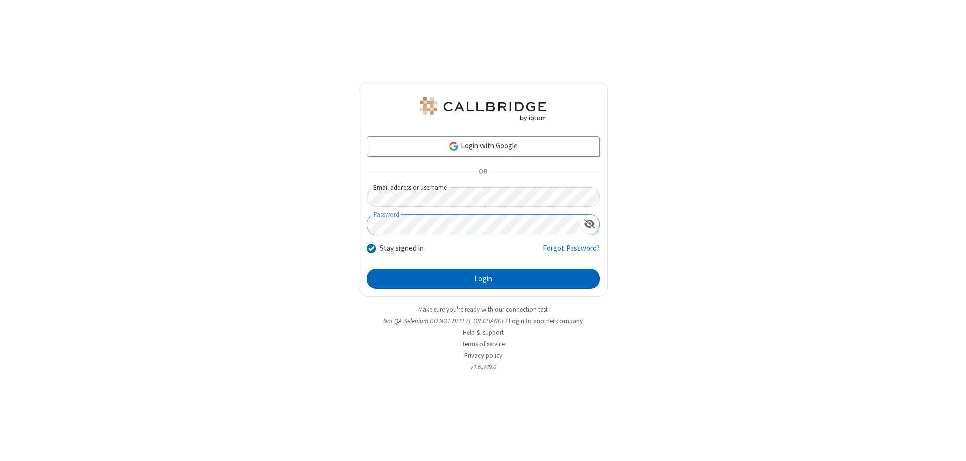
click at [483, 279] on button "Login" at bounding box center [483, 279] width 233 height 20
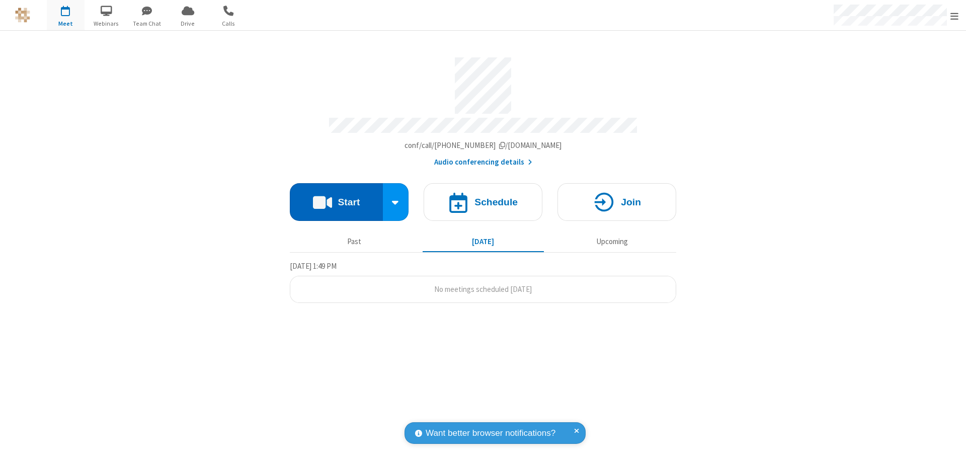
click at [336, 197] on button "Start" at bounding box center [336, 202] width 93 height 38
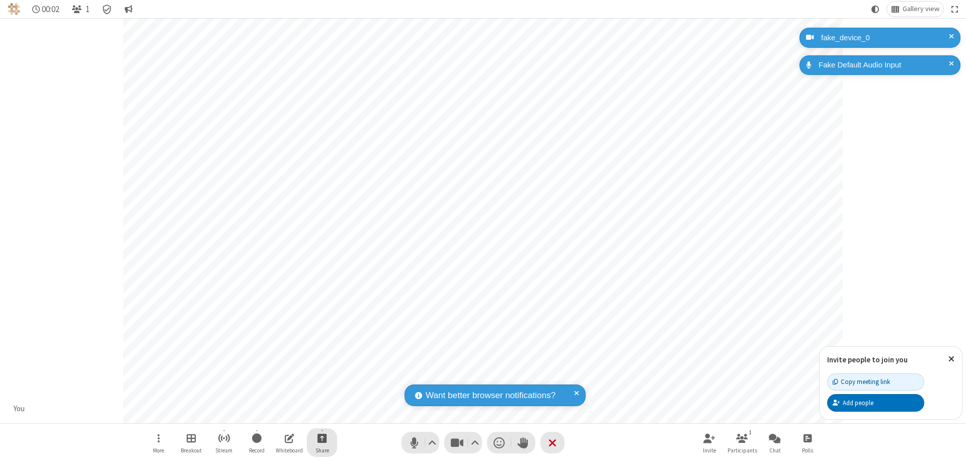
click at [322, 438] on span "Start sharing" at bounding box center [322, 438] width 10 height 13
click at [281, 396] on span "Present files & media" at bounding box center [282, 396] width 12 height 9
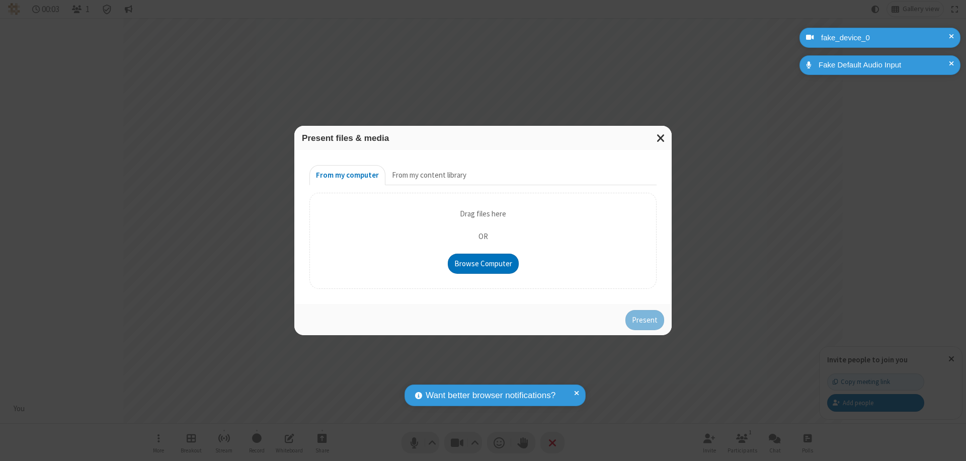
type input "C:\fakepath\doc_test.docx"
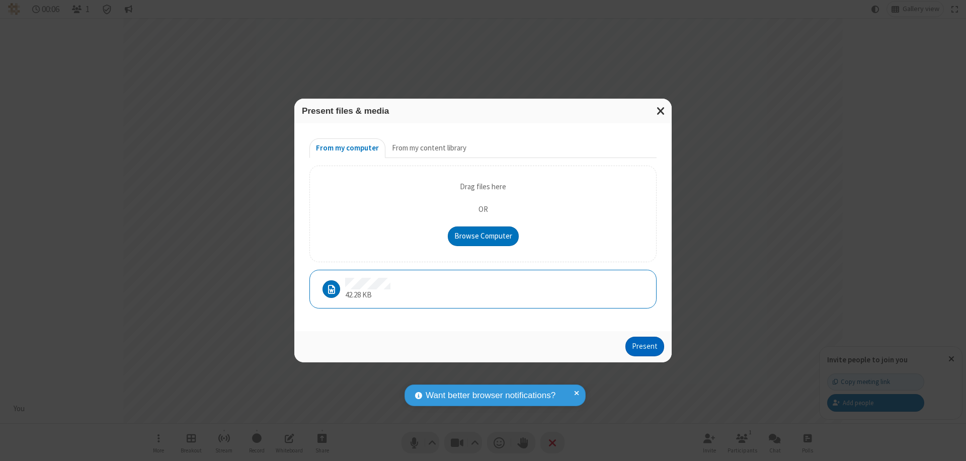
click at [645, 346] on button "Present" at bounding box center [644, 347] width 39 height 20
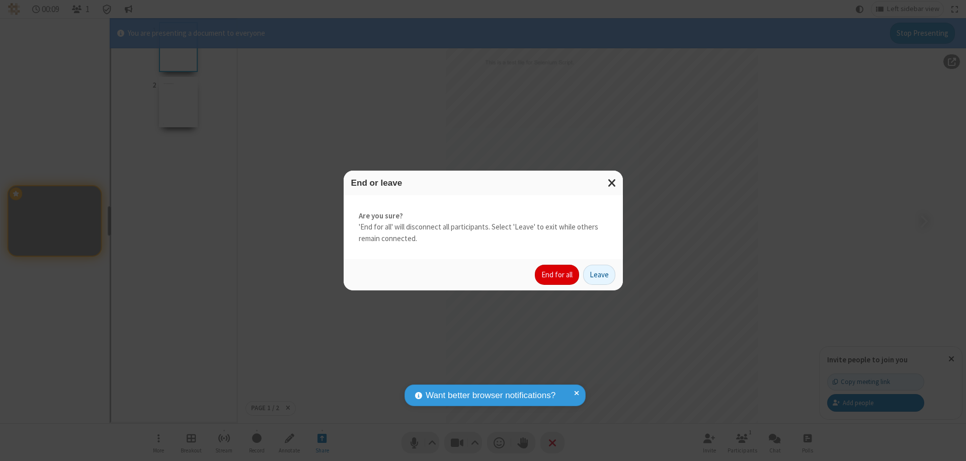
click at [557, 275] on button "End for all" at bounding box center [557, 275] width 44 height 20
